Goal: Find specific page/section: Find specific page/section

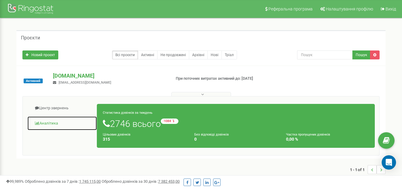
click at [53, 120] on link "Аналiтика" at bounding box center [62, 123] width 70 height 15
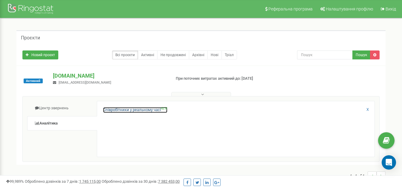
click at [126, 112] on link "Співробітники у реальному часі NEW" at bounding box center [135, 110] width 64 height 6
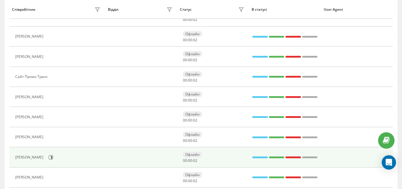
scroll to position [119, 0]
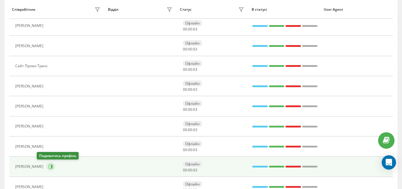
click at [48, 167] on icon at bounding box center [50, 166] width 5 height 5
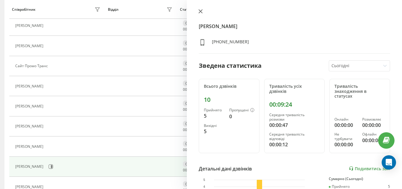
click at [201, 10] on icon at bounding box center [200, 11] width 4 height 4
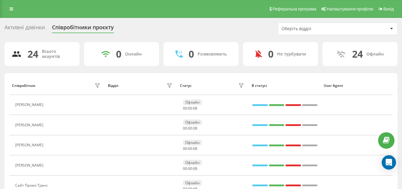
click at [187, 16] on div "Реферальна програма Налаштування профілю Вихід" at bounding box center [201, 9] width 402 height 18
